Goal: Navigation & Orientation: Go to known website

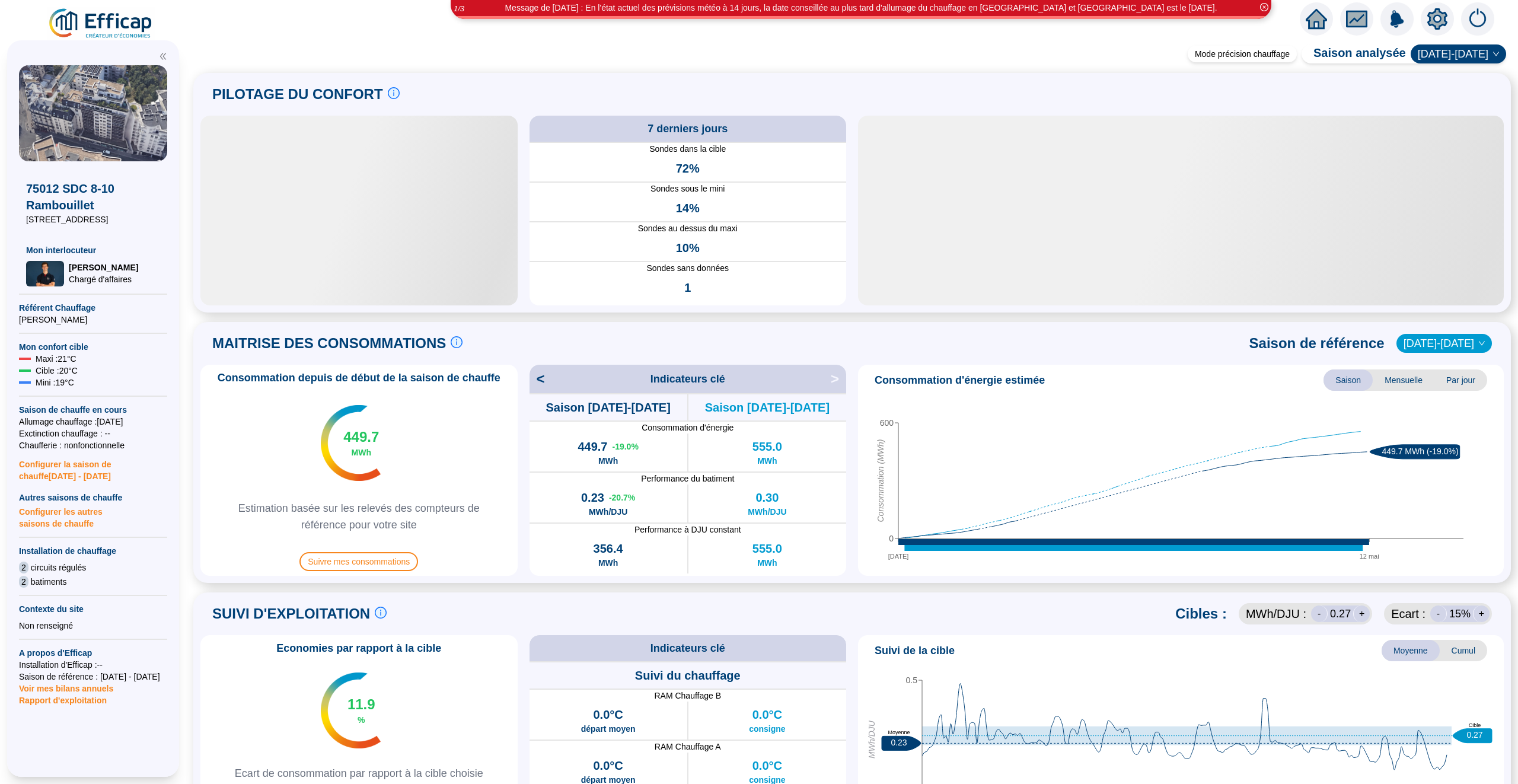
click at [1313, 22] on icon "home" at bounding box center [1316, 19] width 21 height 17
